Goal: Find specific page/section: Find specific page/section

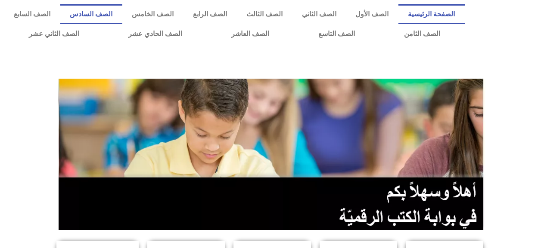
click at [116, 18] on link "الصف السادس" at bounding box center [91, 14] width 62 height 20
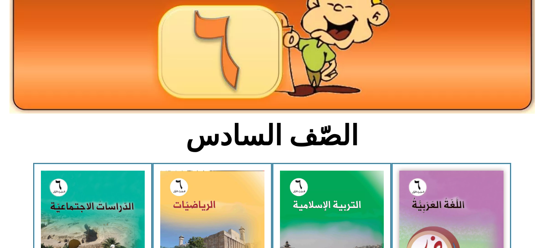
scroll to position [129, 0]
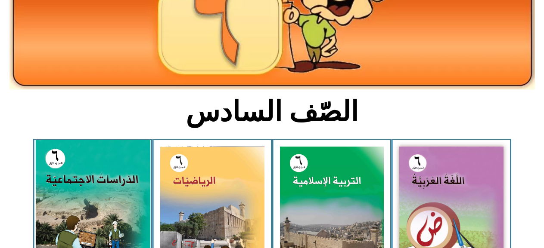
click at [66, 162] on img at bounding box center [92, 211] width 114 height 143
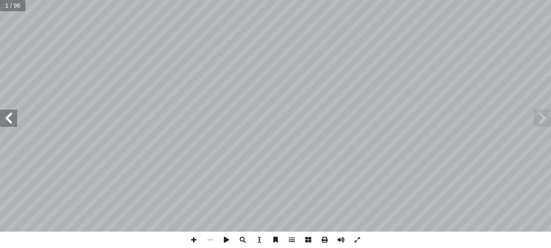
click at [1, 112] on span at bounding box center [8, 118] width 17 height 17
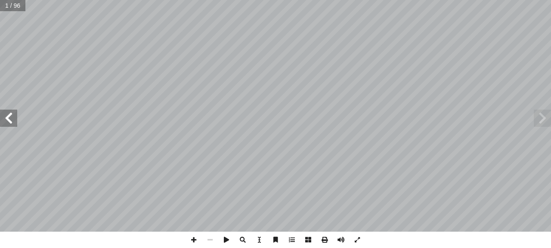
click at [1, 112] on span at bounding box center [8, 118] width 17 height 17
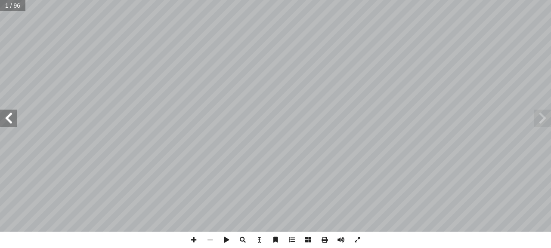
click at [1, 112] on span at bounding box center [8, 118] width 17 height 17
drag, startPoint x: 1, startPoint y: 112, endPoint x: 1, endPoint y: 117, distance: 4.7
click at [1, 117] on span at bounding box center [8, 118] width 17 height 17
click at [1, 118] on span at bounding box center [8, 118] width 17 height 17
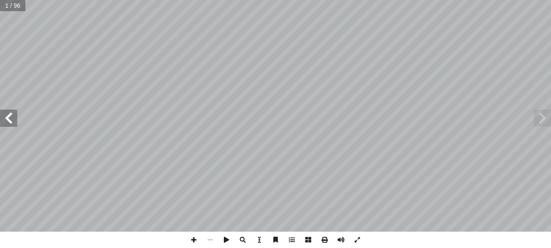
click at [1, 118] on span at bounding box center [8, 118] width 17 height 17
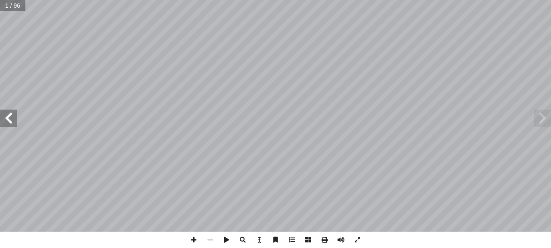
click at [1, 118] on span at bounding box center [8, 118] width 17 height 17
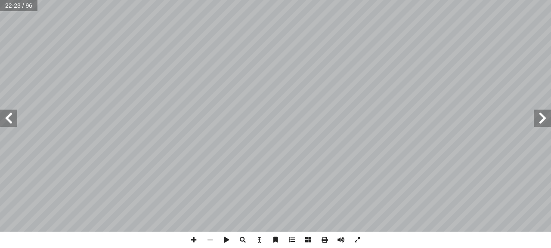
click at [1, 118] on span at bounding box center [8, 118] width 17 height 17
click at [5, 111] on span at bounding box center [8, 118] width 17 height 17
click at [5, 124] on span at bounding box center [8, 118] width 17 height 17
click at [543, 118] on span at bounding box center [542, 118] width 17 height 17
